Goal: Task Accomplishment & Management: Manage account settings

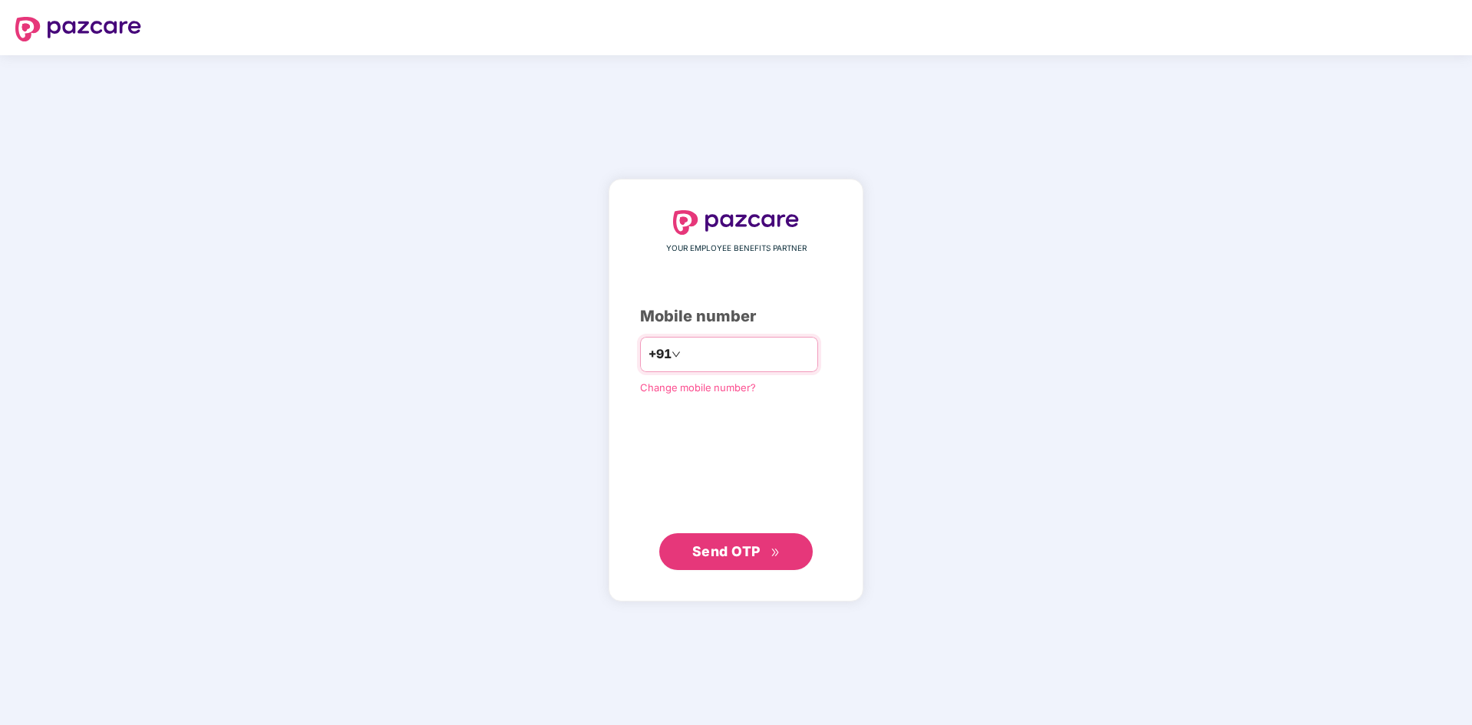
click at [696, 354] on input "number" at bounding box center [747, 354] width 126 height 25
click at [718, 554] on span "Send OTP" at bounding box center [726, 551] width 68 height 16
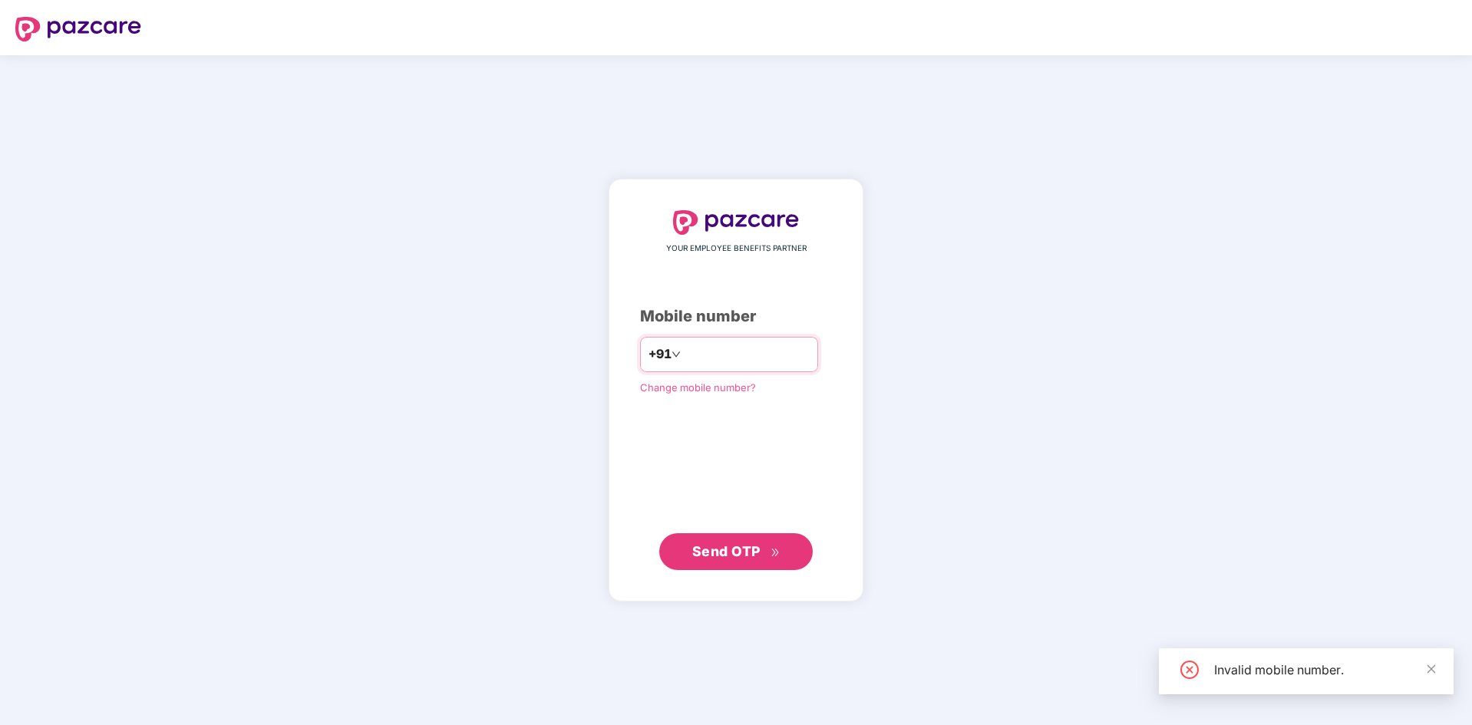
click at [719, 356] on input "*********" at bounding box center [747, 354] width 126 height 25
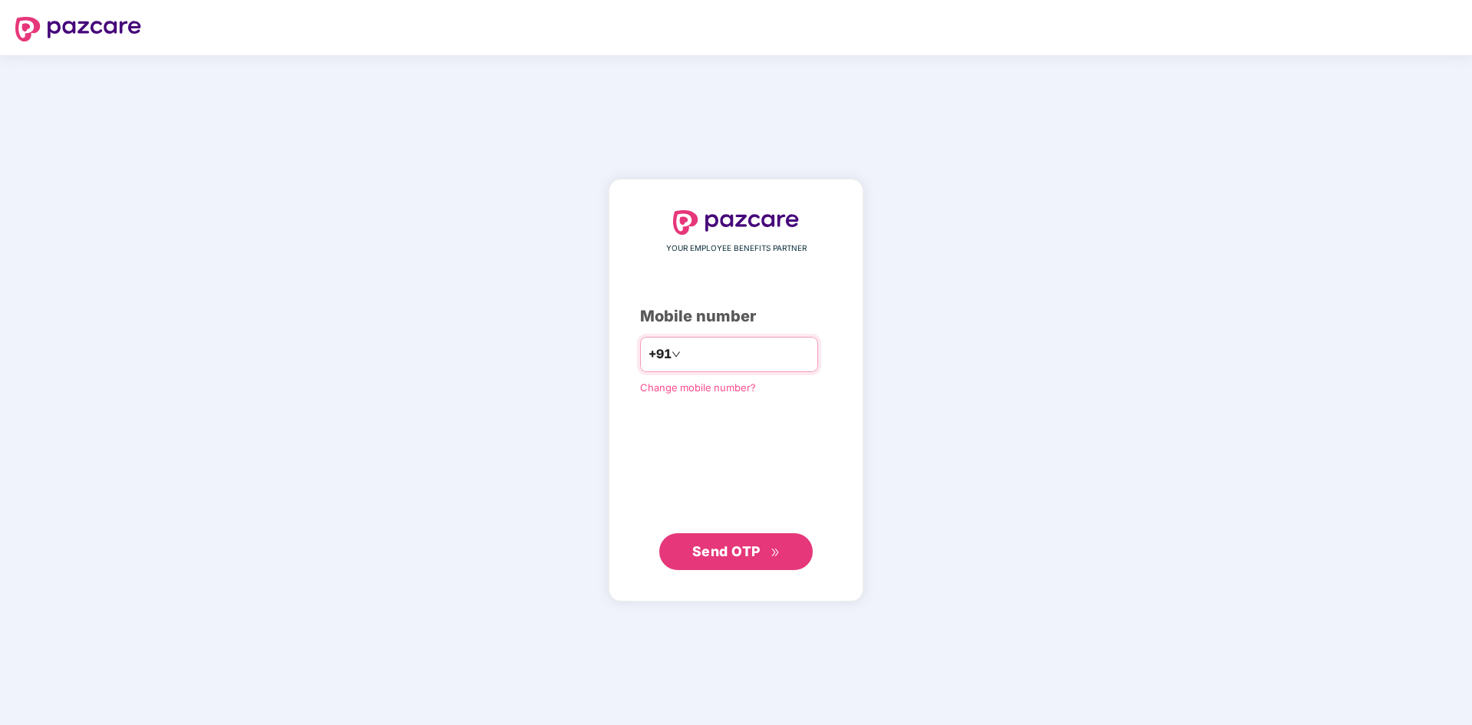
type input "**********"
click at [694, 546] on span "Send OTP" at bounding box center [726, 551] width 68 height 16
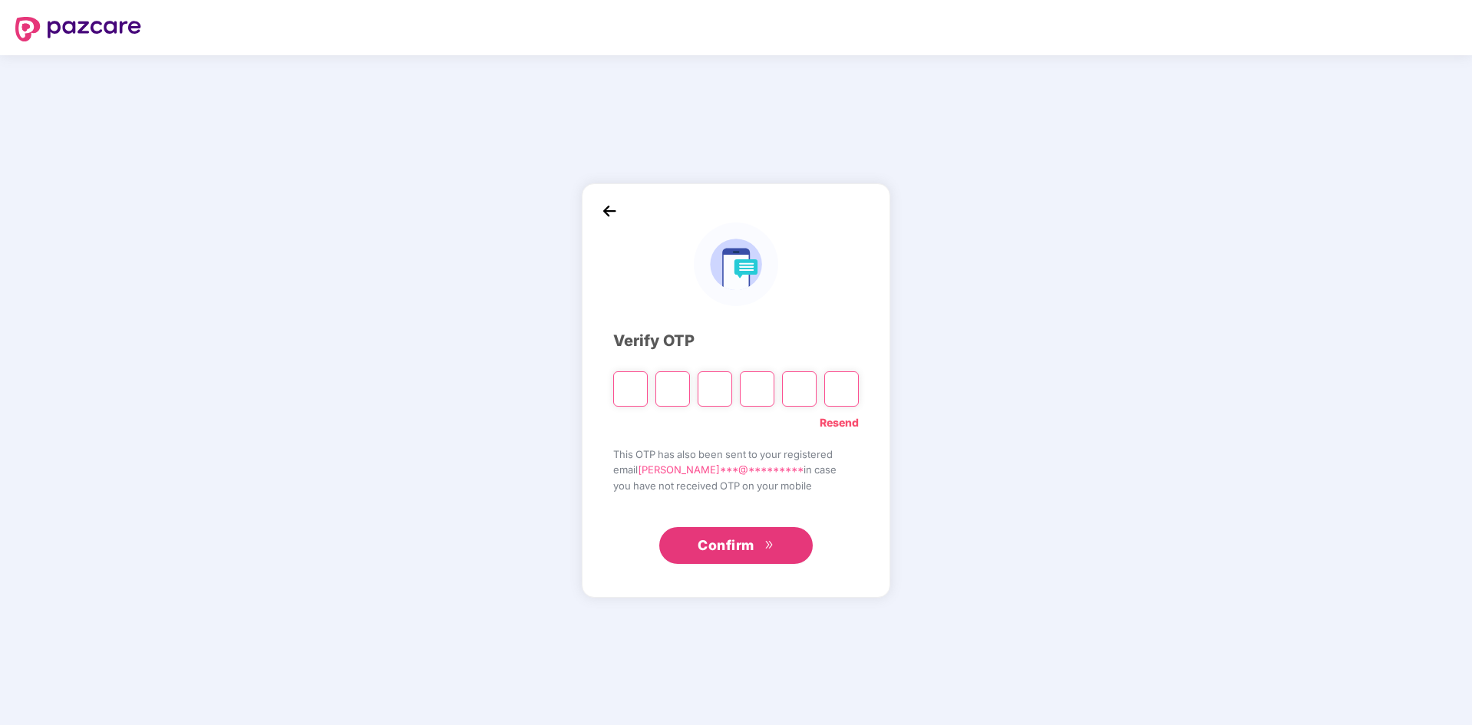
type input "*"
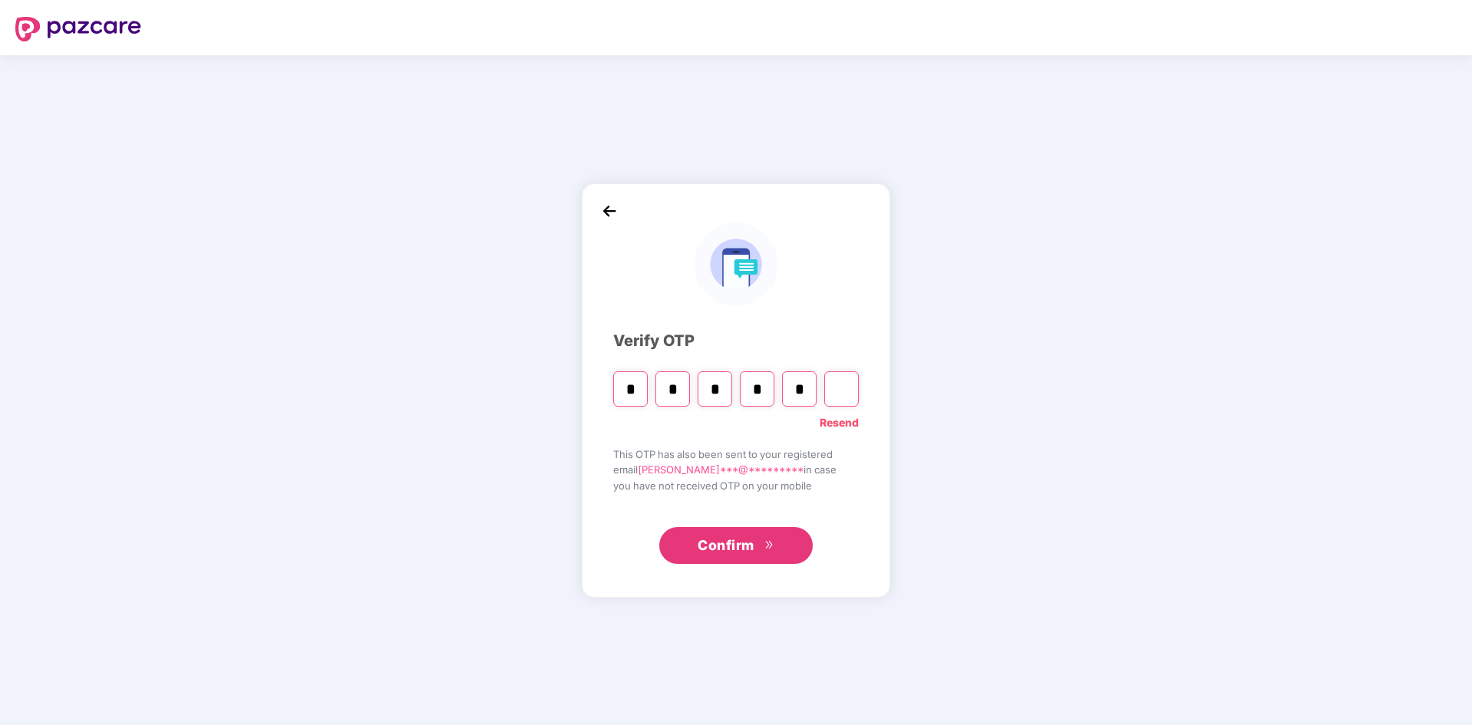
type input "*"
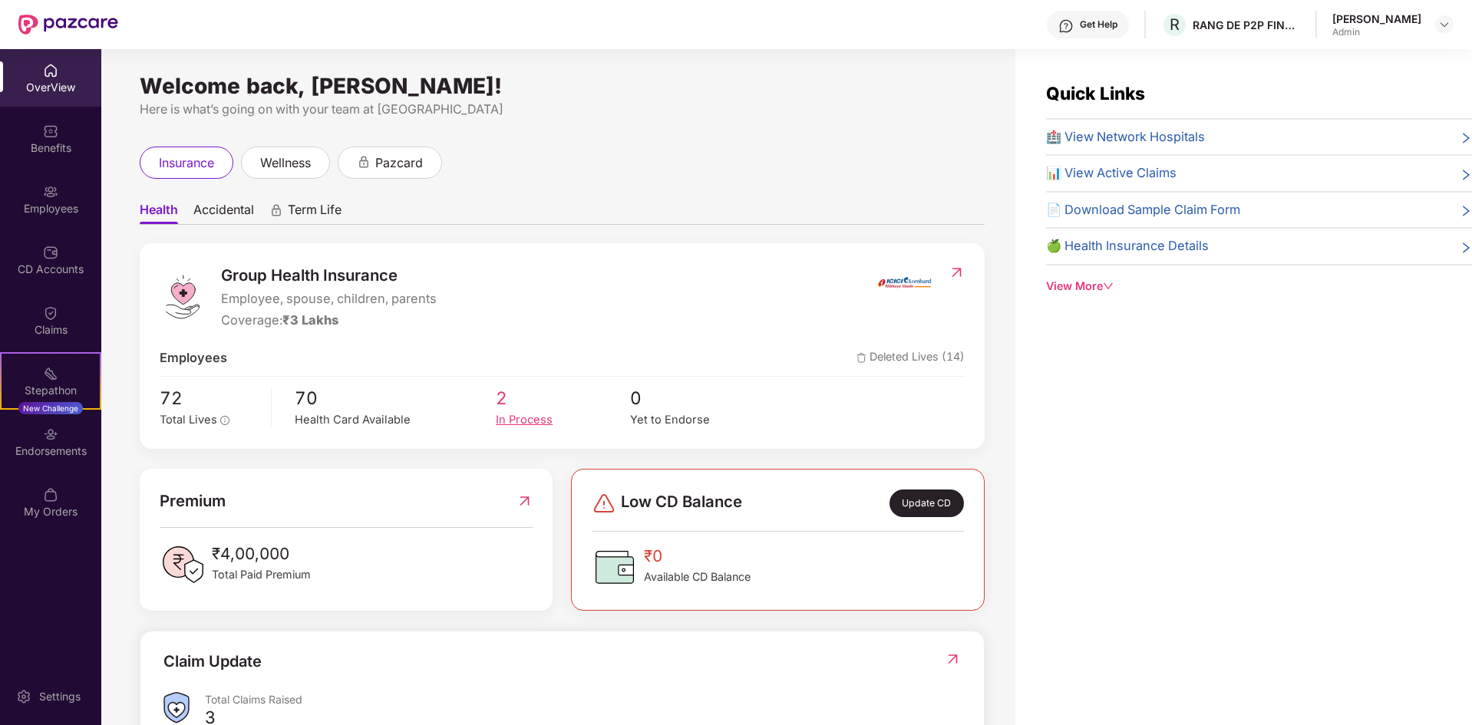
click at [521, 420] on div "In Process" at bounding box center [563, 420] width 134 height 18
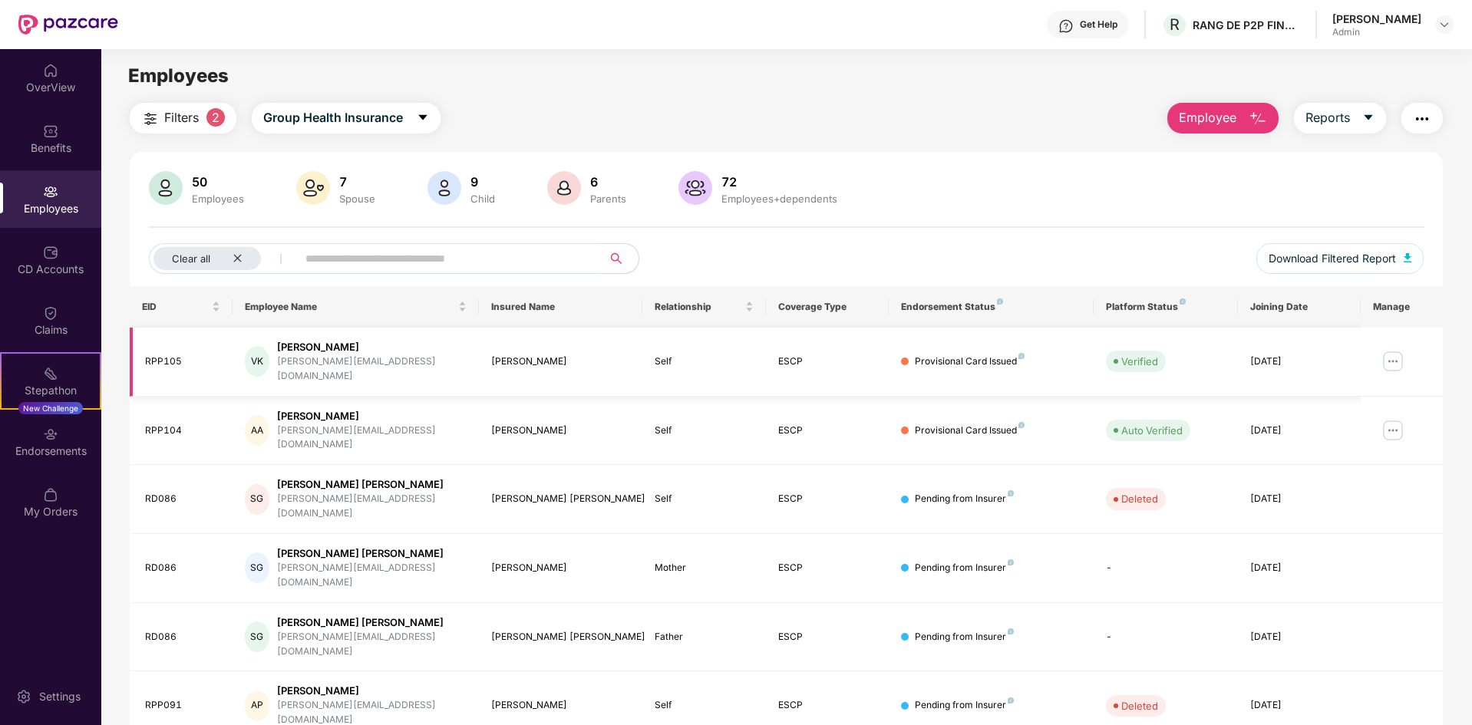
click at [1385, 353] on img at bounding box center [1392, 361] width 25 height 25
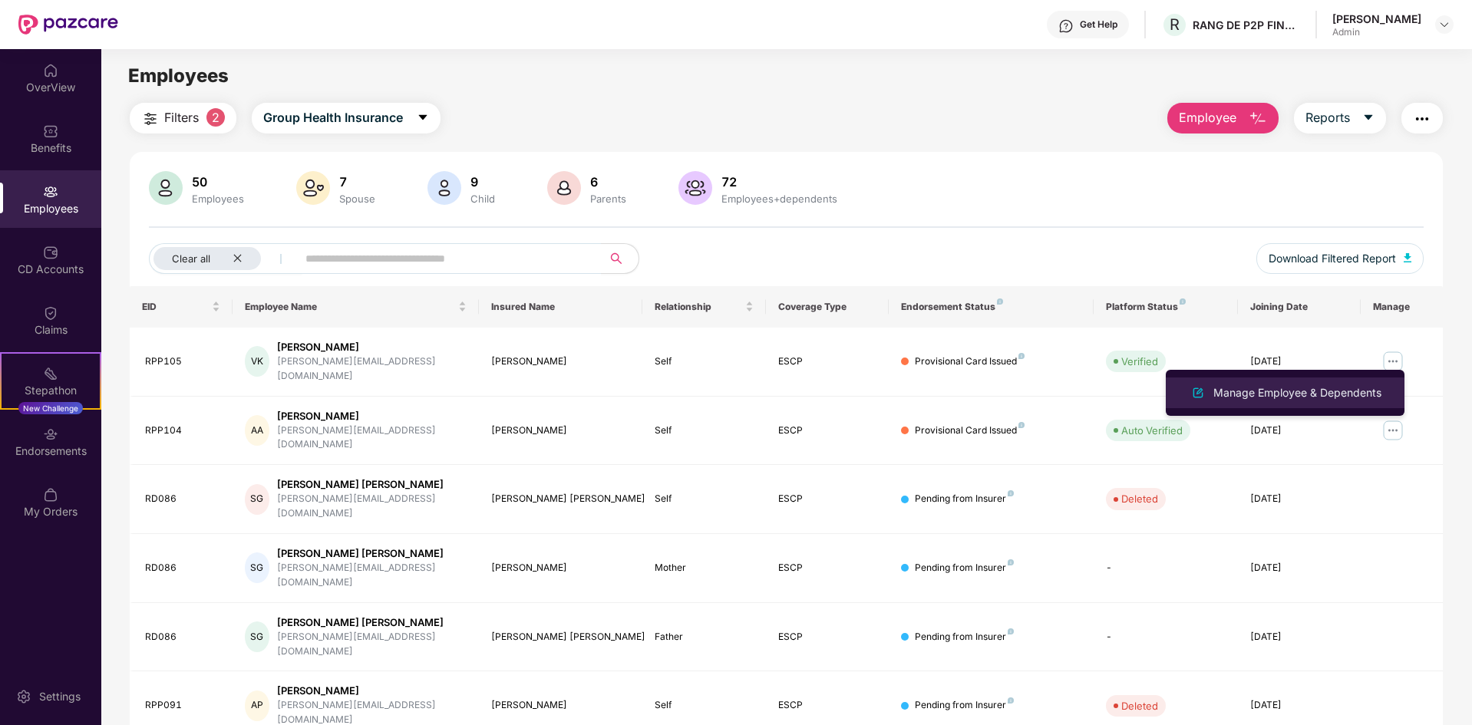
click at [1252, 390] on div "Manage Employee & Dependents" at bounding box center [1297, 392] width 174 height 17
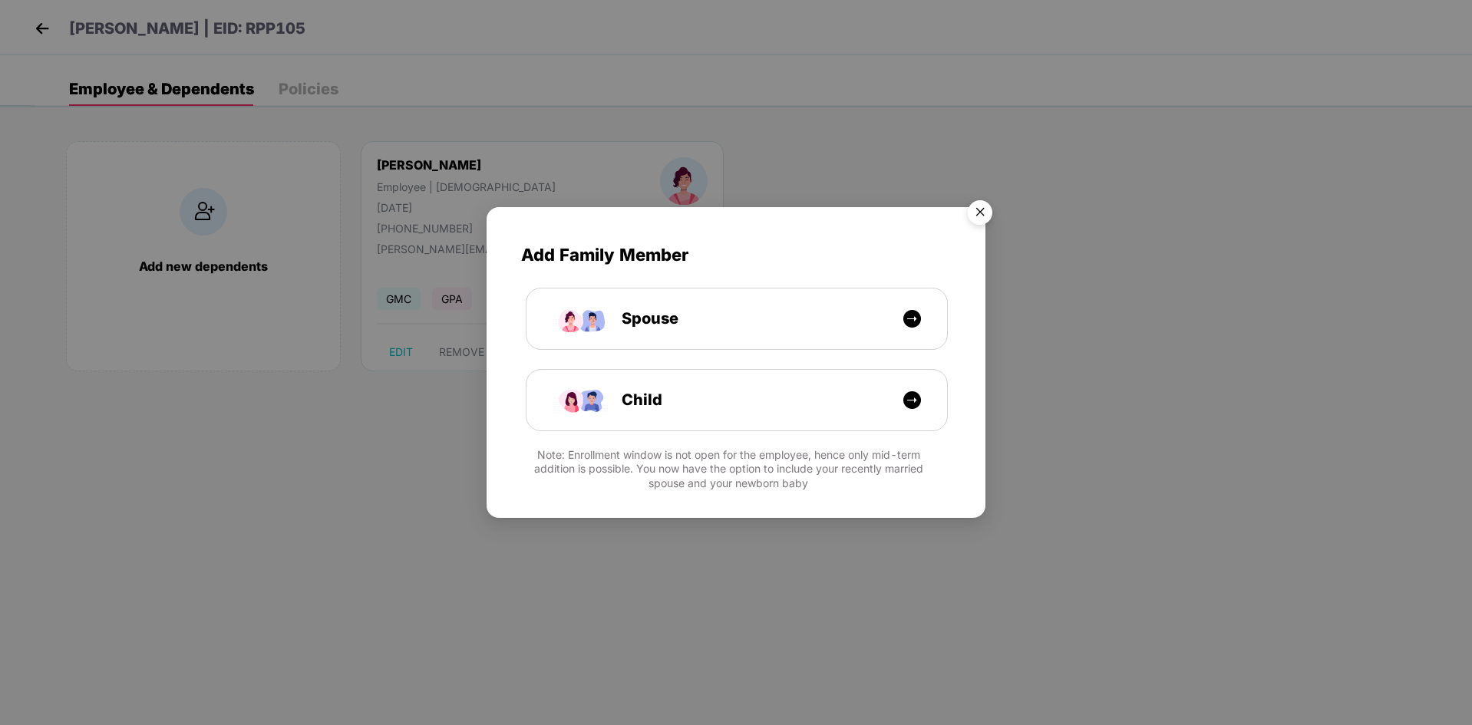
click at [977, 209] on img "Close" at bounding box center [979, 214] width 43 height 43
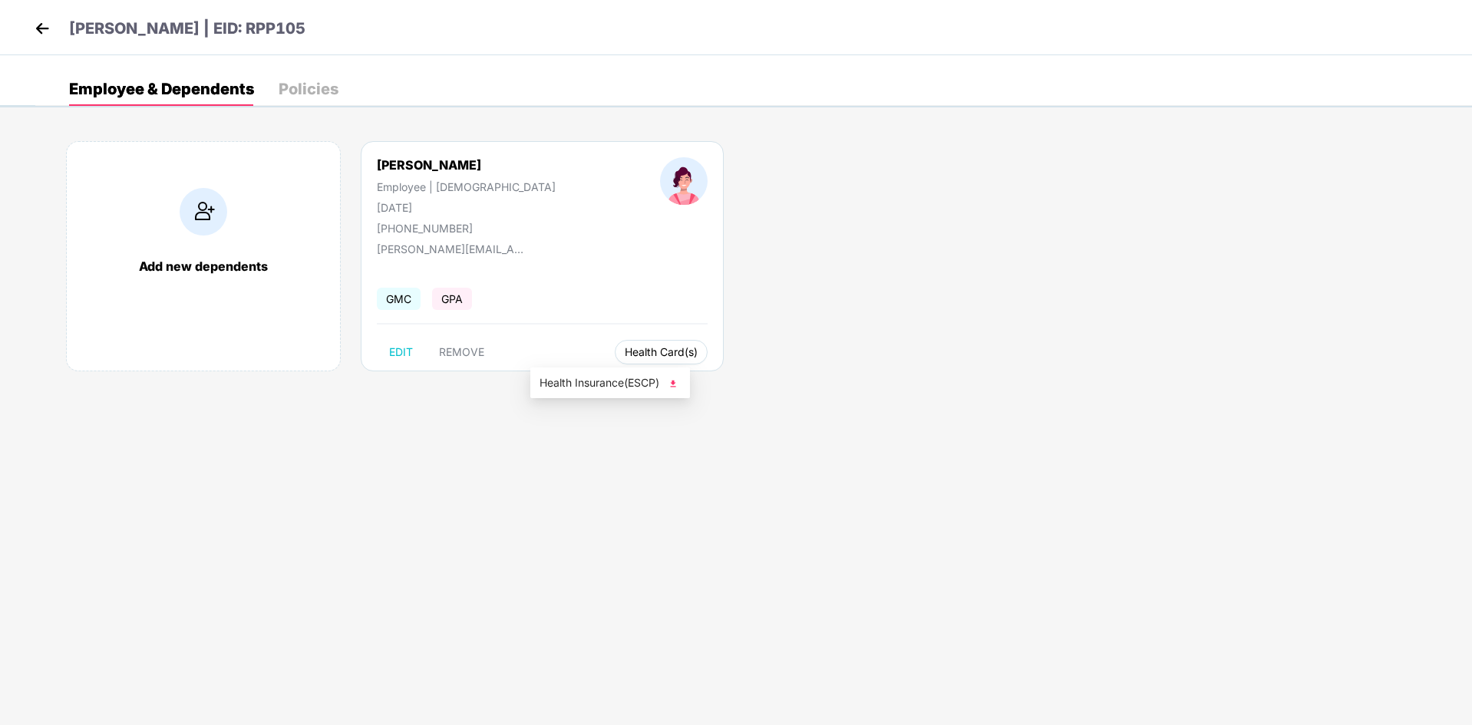
click at [625, 348] on span "Health Card(s)" at bounding box center [661, 352] width 73 height 8
click at [678, 382] on img at bounding box center [672, 383] width 15 height 15
click at [306, 85] on div "Policies" at bounding box center [309, 88] width 60 height 15
